Goal: Information Seeking & Learning: Find specific page/section

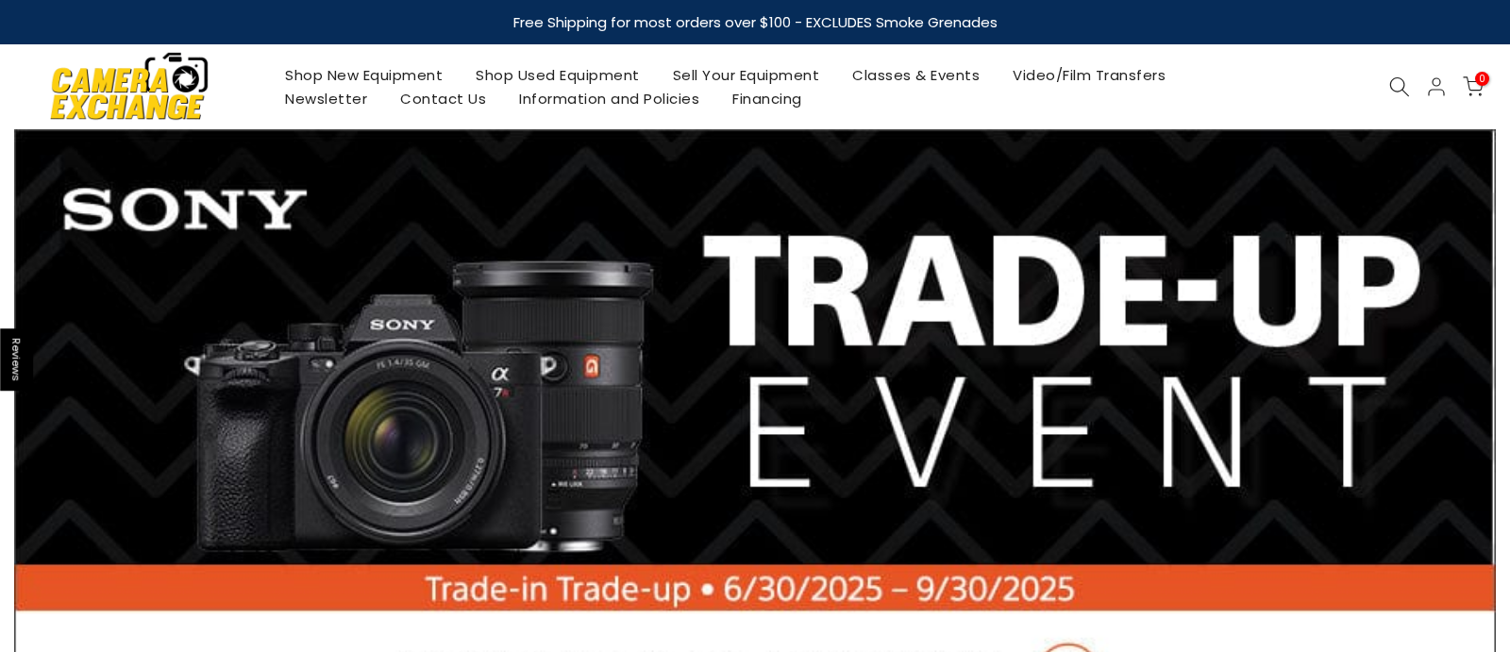
click at [1395, 85] on icon at bounding box center [1399, 86] width 21 height 21
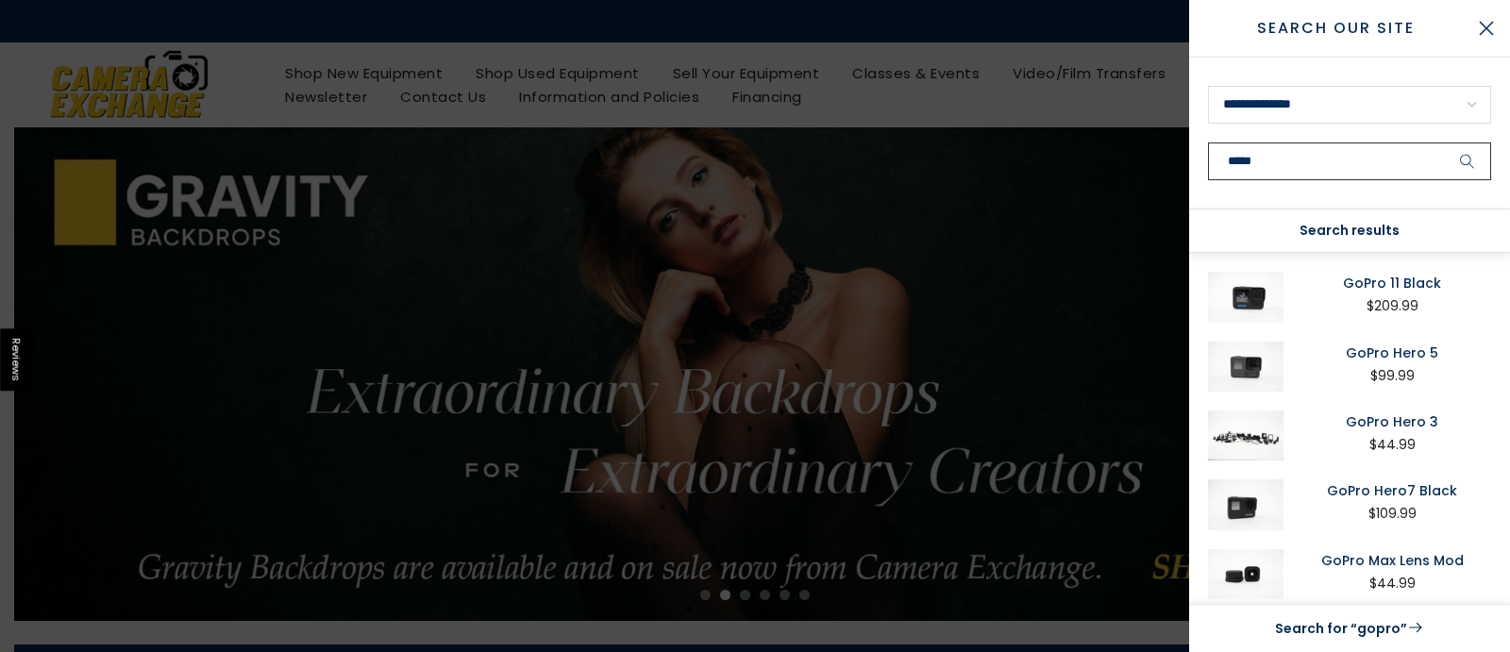
type input "*****"
click at [1470, 165] on icon "submit" at bounding box center [1467, 162] width 15 height 16
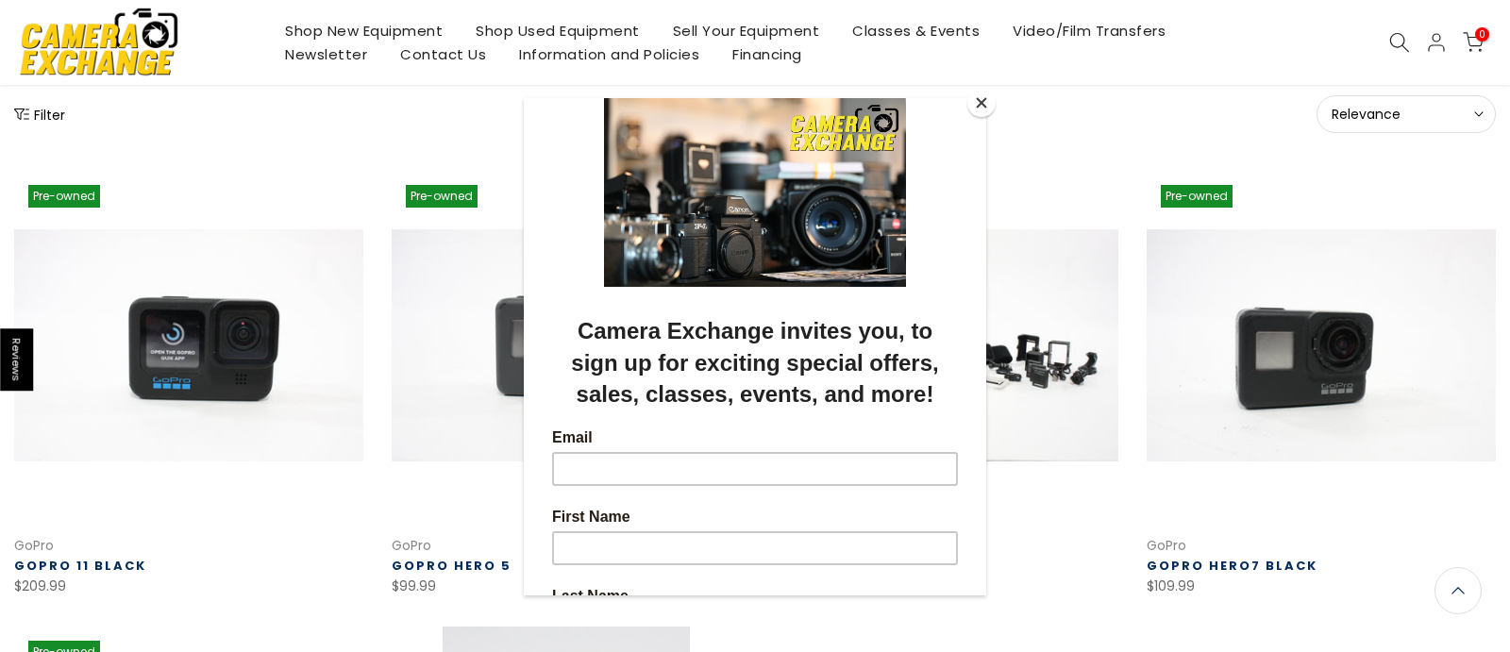
click at [971, 102] on button "Close" at bounding box center [982, 103] width 28 height 28
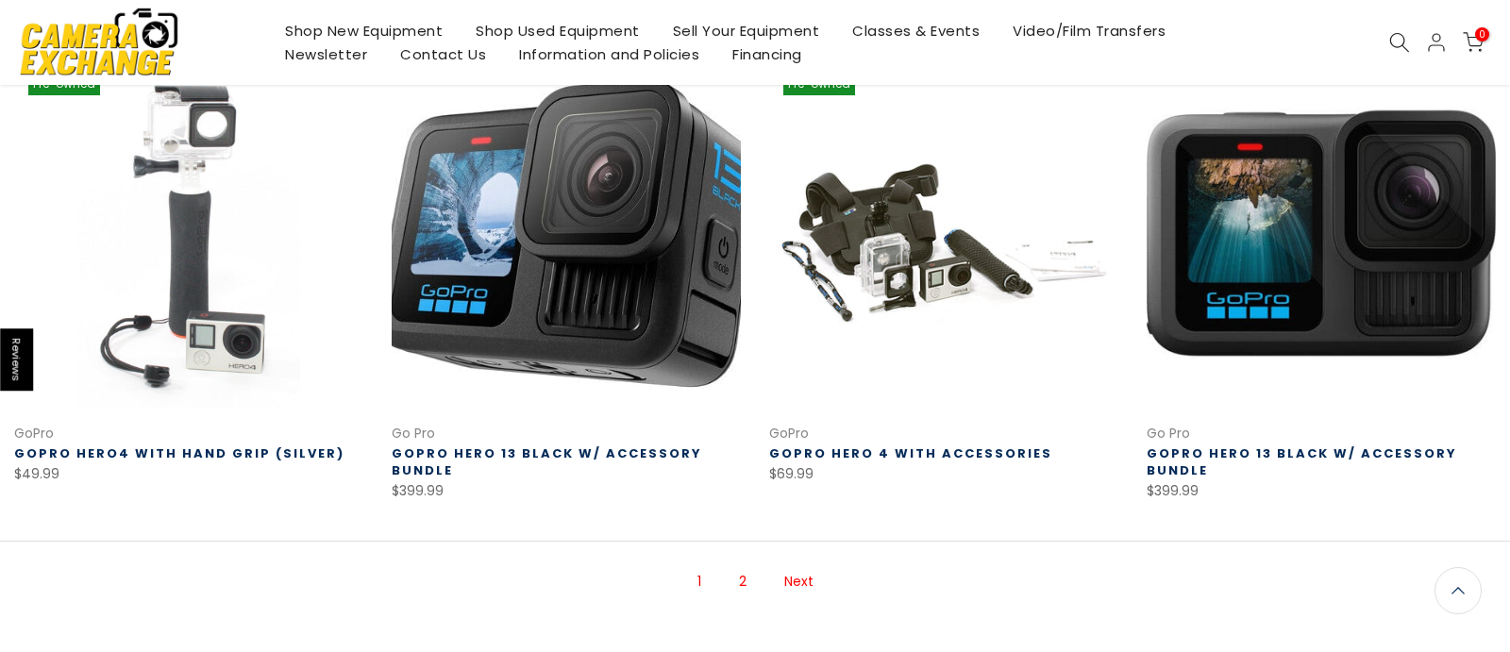
scroll to position [1325, 0]
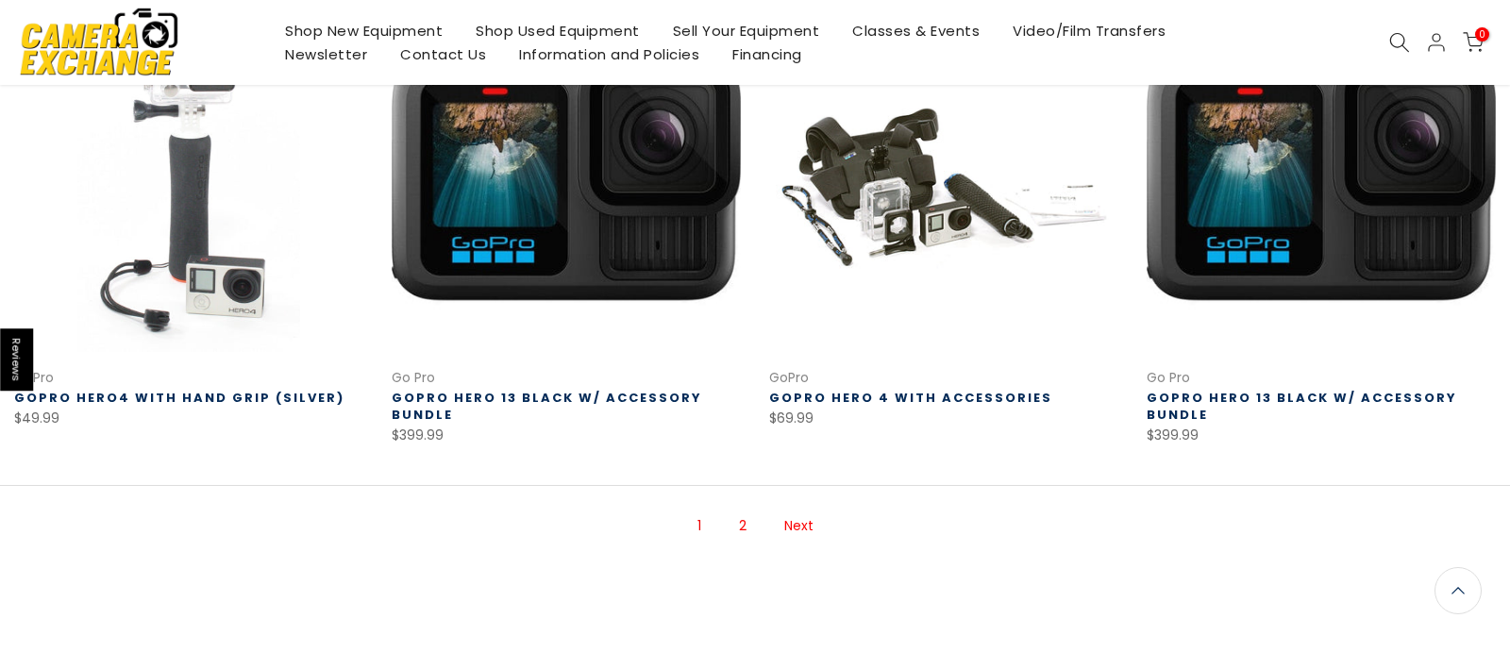
click at [750, 530] on link "2" at bounding box center [743, 526] width 26 height 33
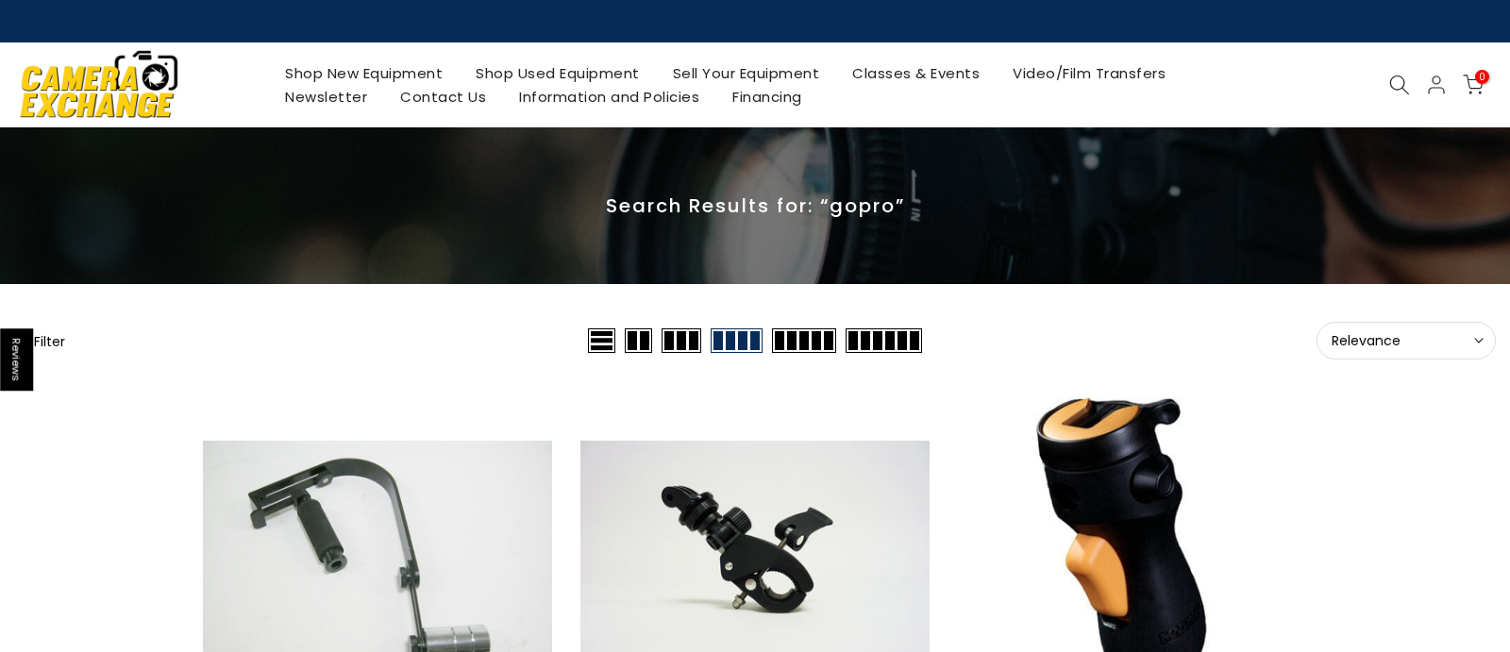
click at [143, 67] on img at bounding box center [99, 83] width 160 height 81
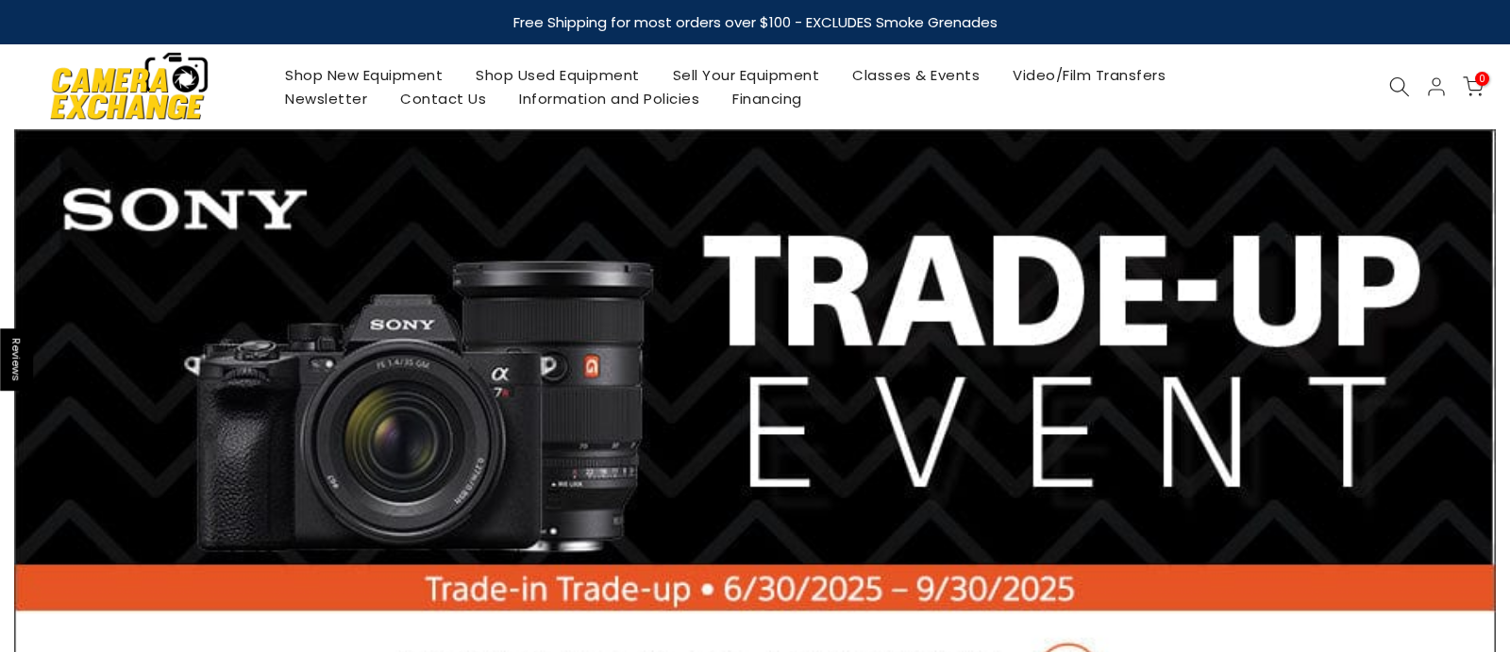
click at [535, 67] on link "Shop Used Equipment" at bounding box center [558, 75] width 197 height 24
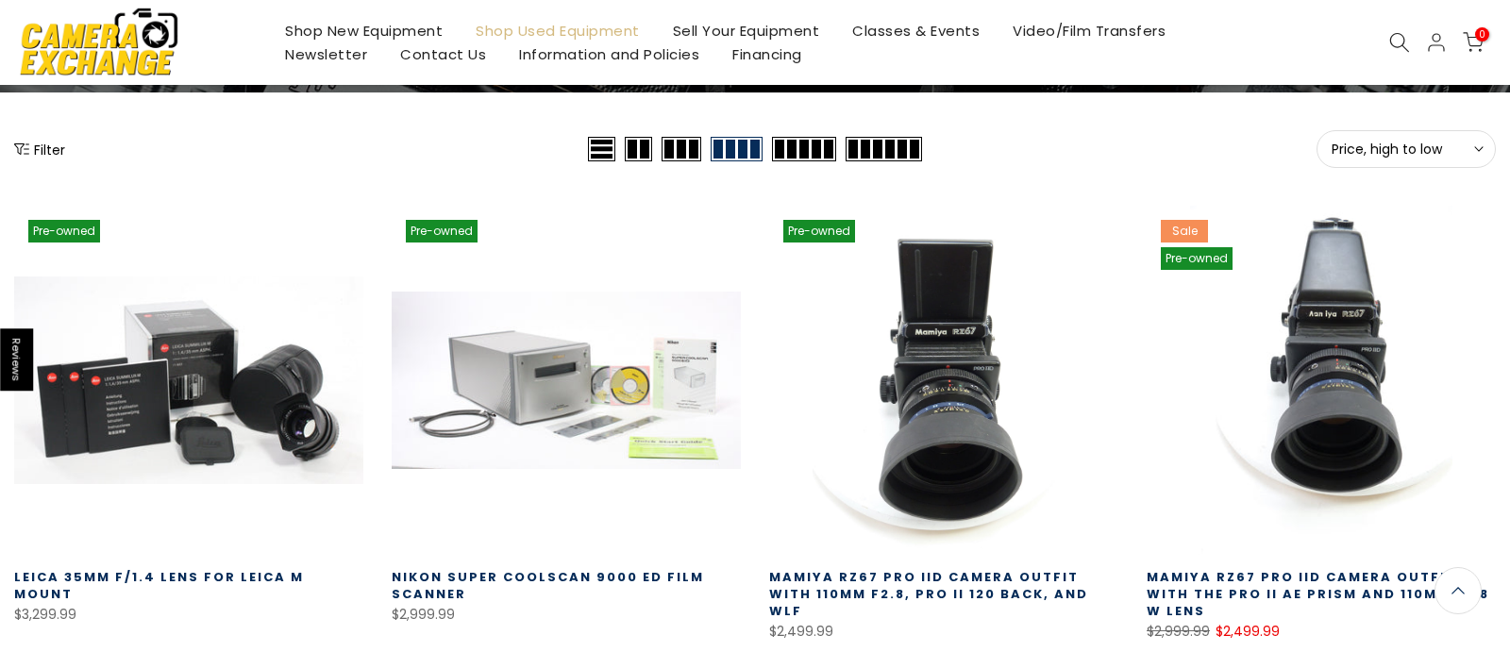
scroll to position [223, 0]
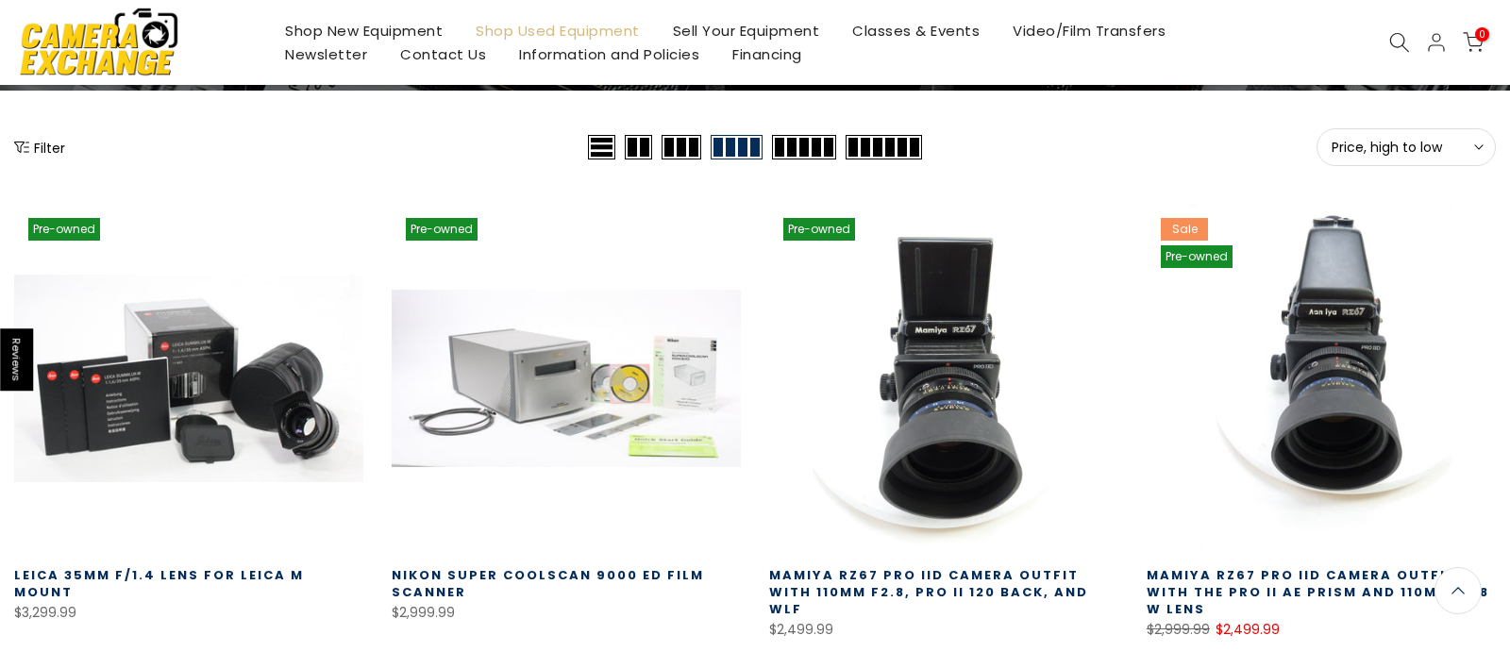
click at [1404, 42] on icon at bounding box center [1399, 42] width 21 height 21
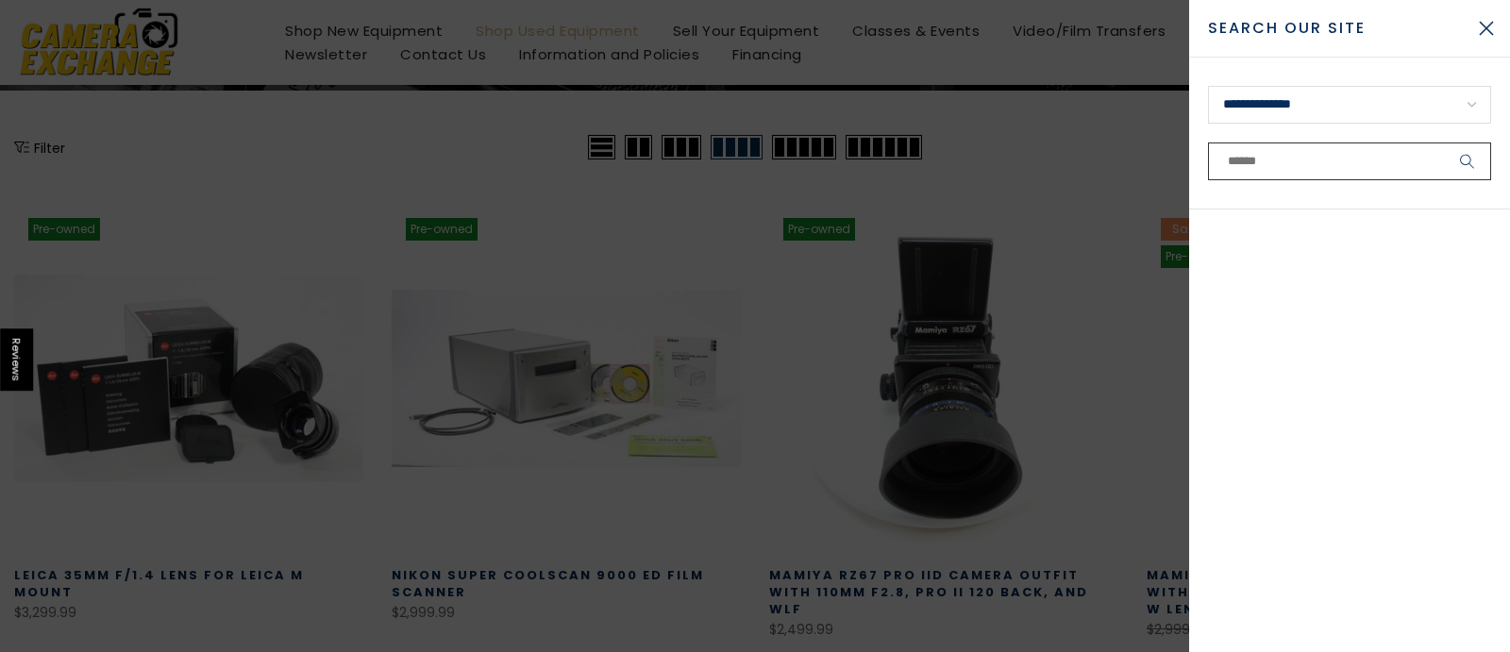
click at [1279, 153] on input "text" at bounding box center [1349, 162] width 283 height 38
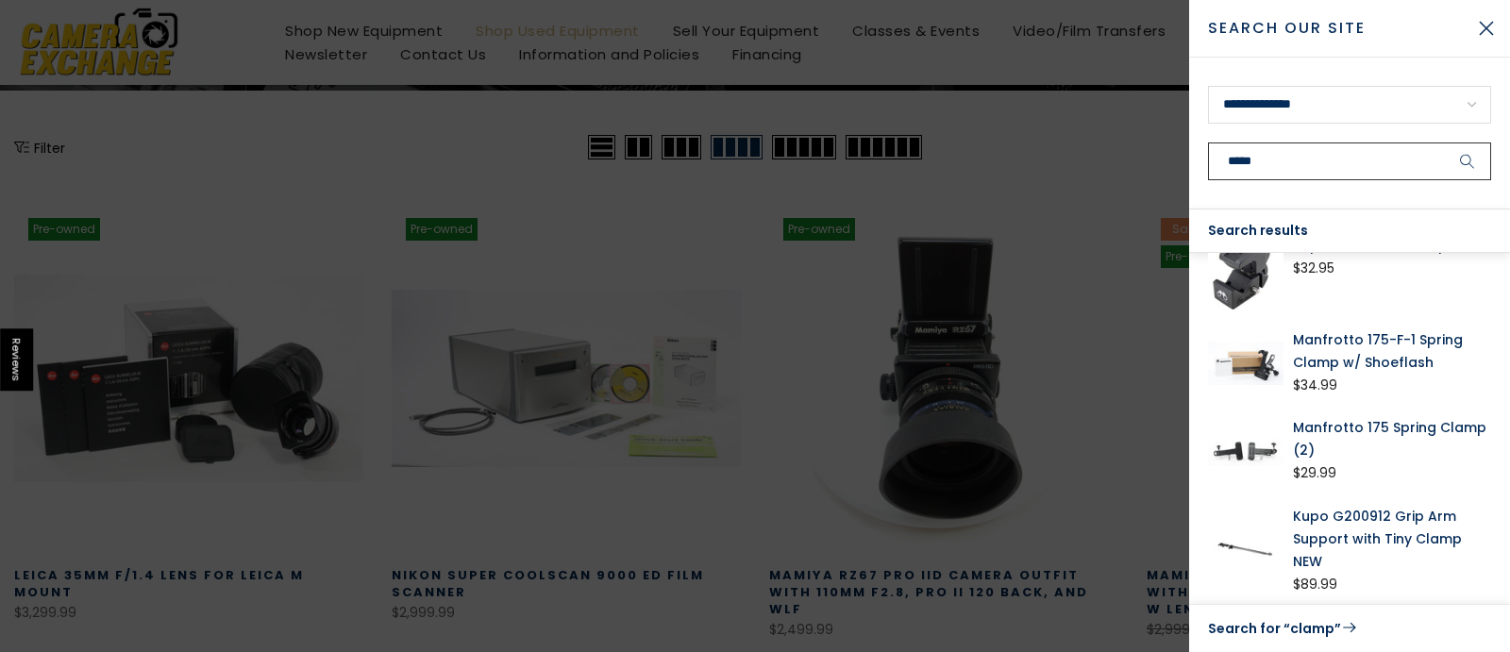
scroll to position [0, 0]
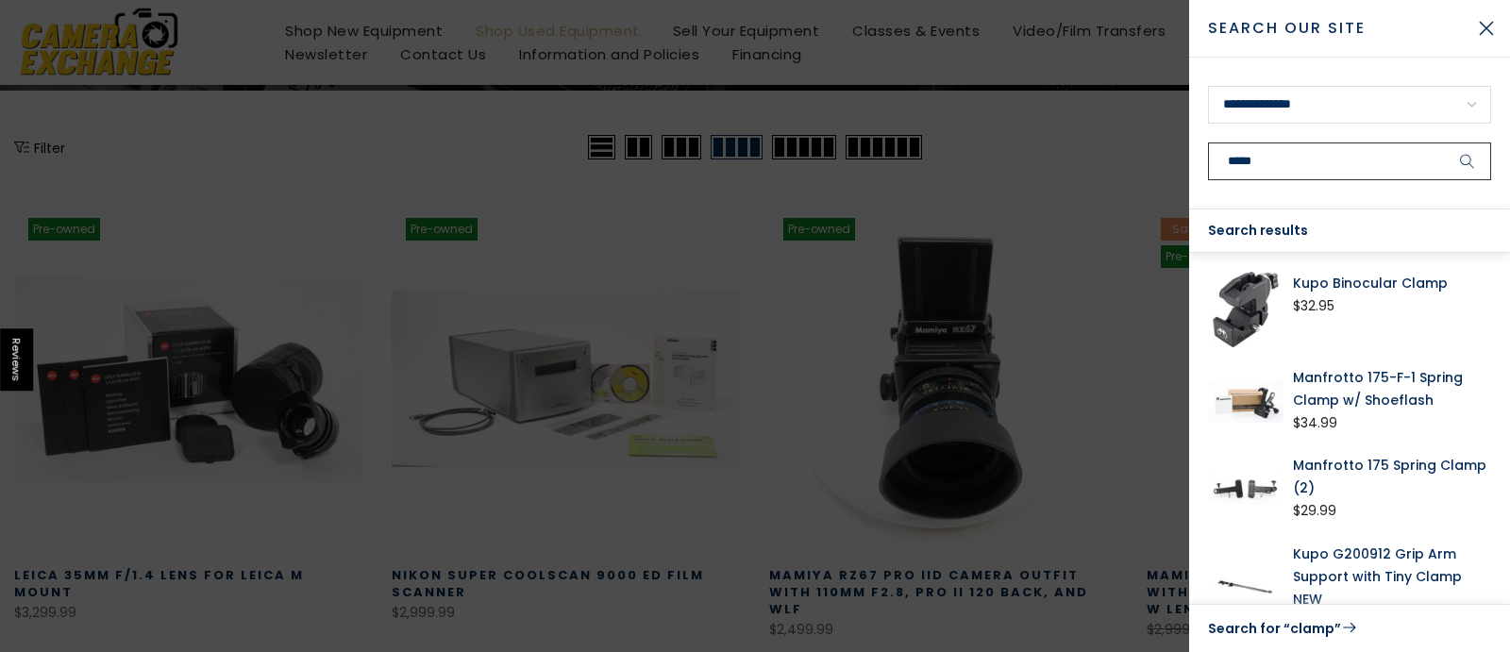
type input "*****"
click at [1469, 161] on icon "submit" at bounding box center [1467, 162] width 15 height 16
click at [1326, 220] on div "Search results" at bounding box center [1349, 231] width 321 height 43
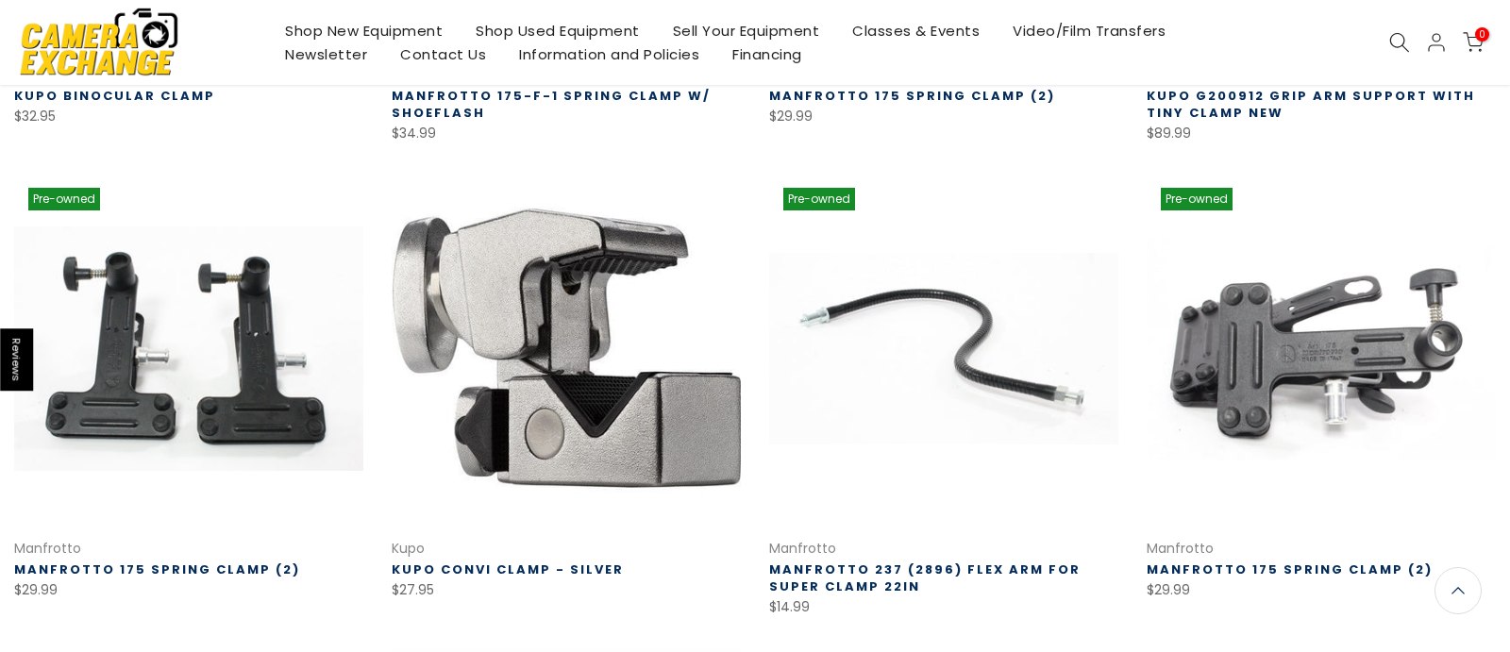
scroll to position [294, 0]
